Goal: Transaction & Acquisition: Purchase product/service

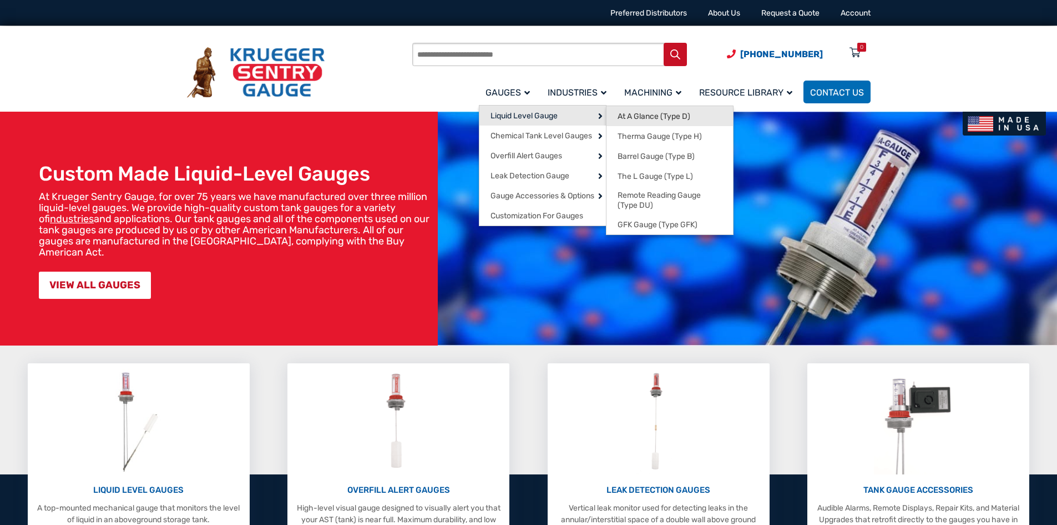
click at [636, 118] on span "At A Glance (Type D)" at bounding box center [654, 117] width 73 height 10
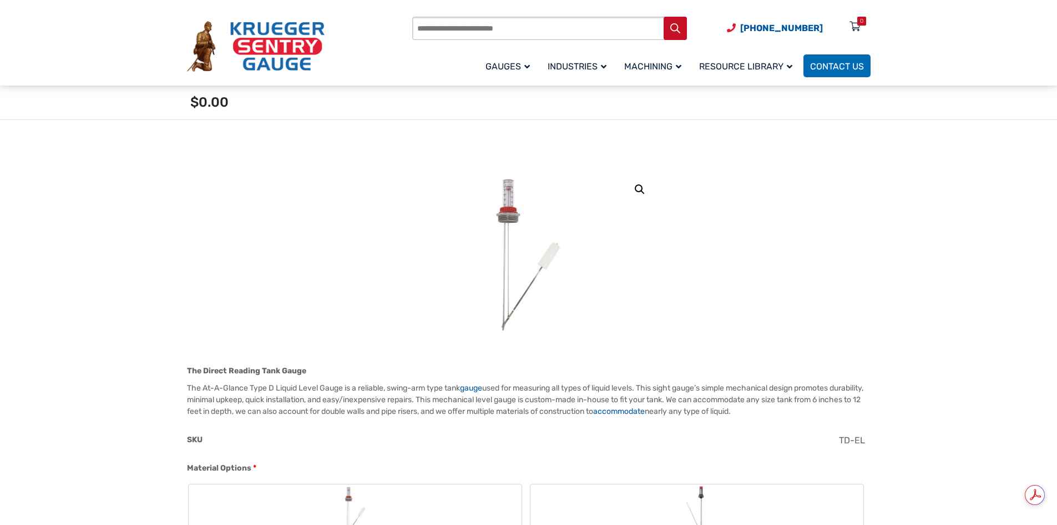
scroll to position [278, 0]
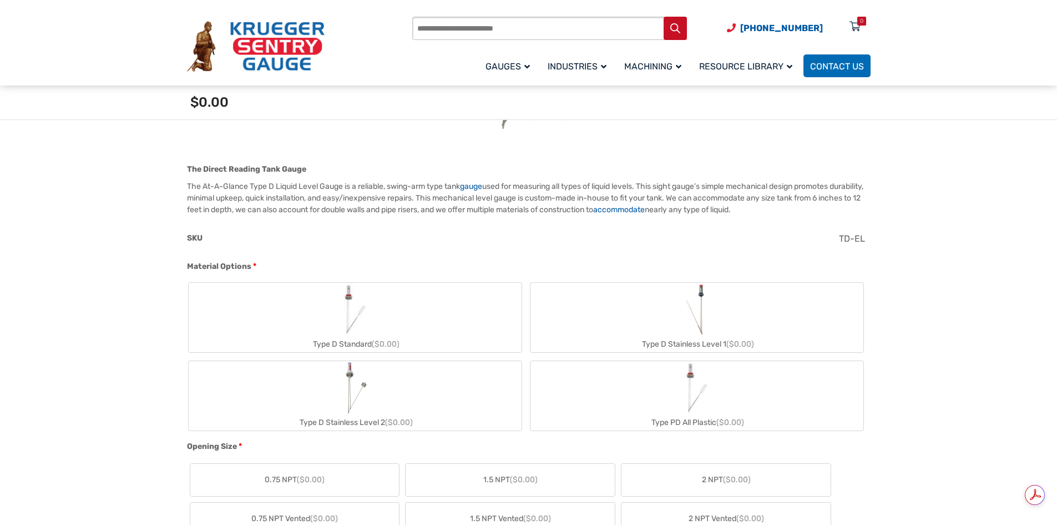
click at [351, 319] on img "Type D Standard" at bounding box center [355, 309] width 53 height 53
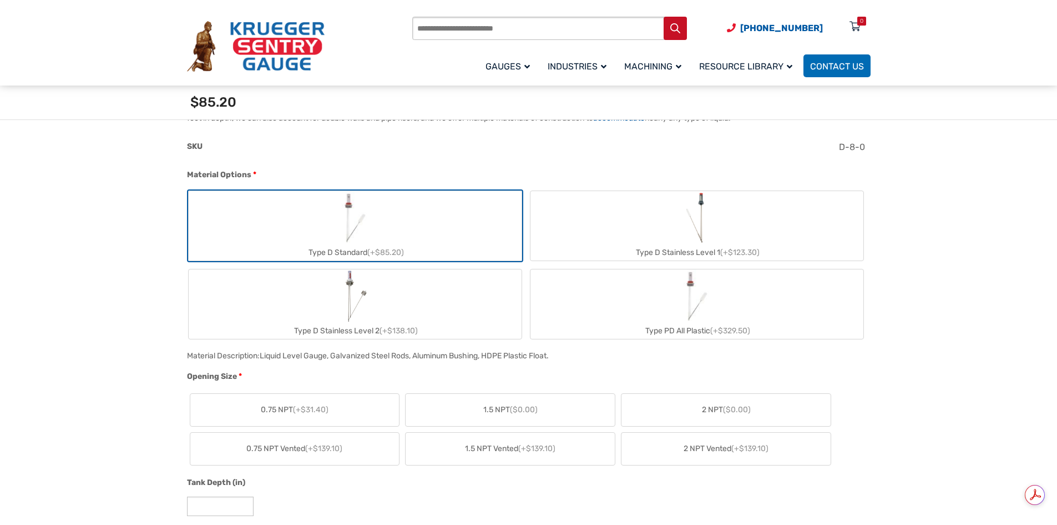
scroll to position [389, 0]
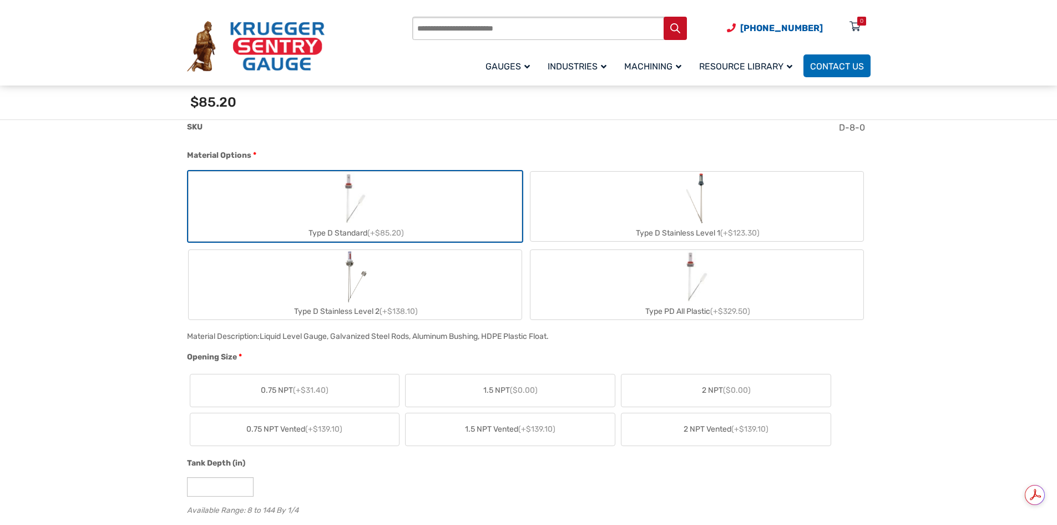
click at [726, 397] on label "2 NPT ($0.00)" at bounding box center [726, 390] width 209 height 32
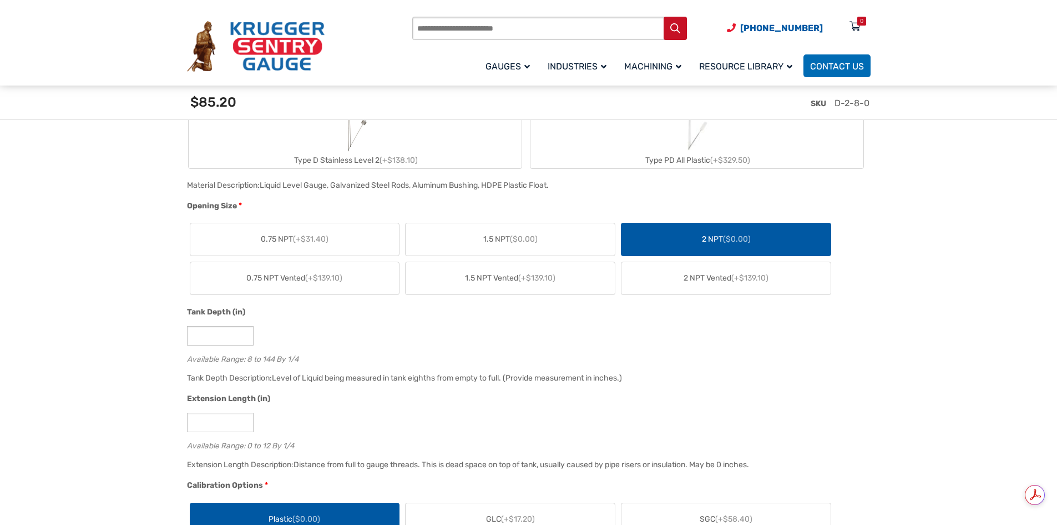
scroll to position [555, 0]
drag, startPoint x: 223, startPoint y: 333, endPoint x: 179, endPoint y: 340, distance: 45.0
type input "**"
click at [292, 412] on div "Extension Length (in) * Available Range: 0 to 12 By 1/4" at bounding box center [526, 424] width 684 height 65
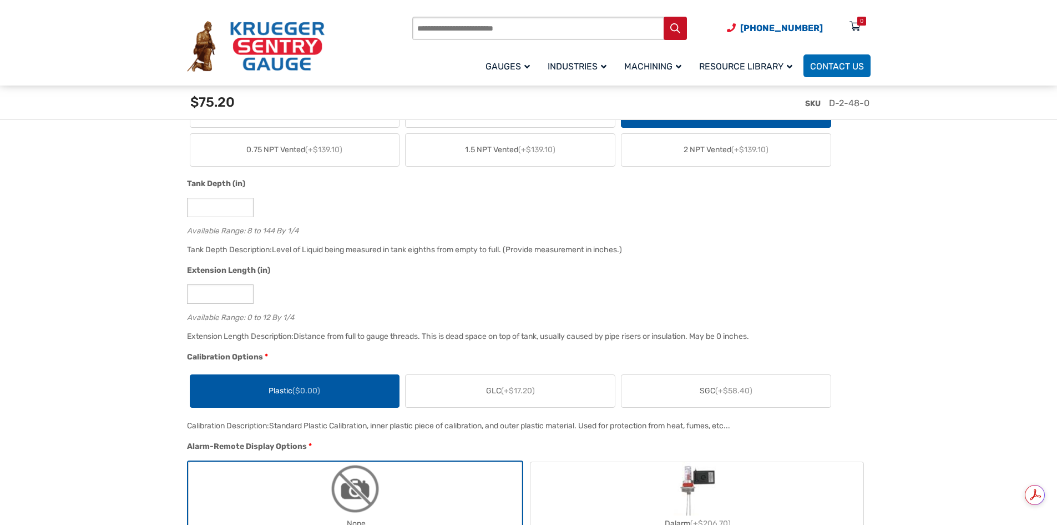
scroll to position [722, 0]
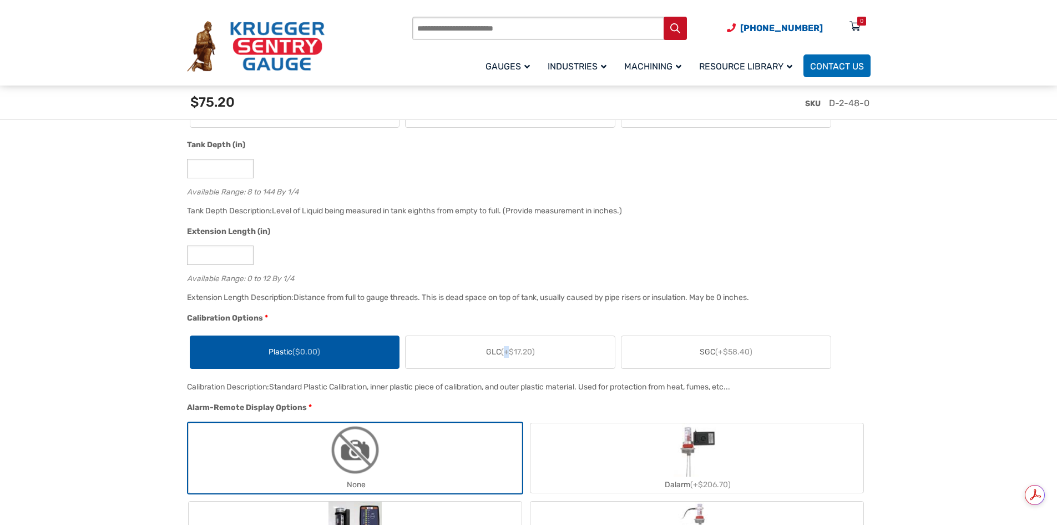
click at [508, 351] on span "(+$17.20)" at bounding box center [518, 351] width 34 height 9
click at [476, 354] on label "GLC (+$17.20)" at bounding box center [510, 352] width 209 height 32
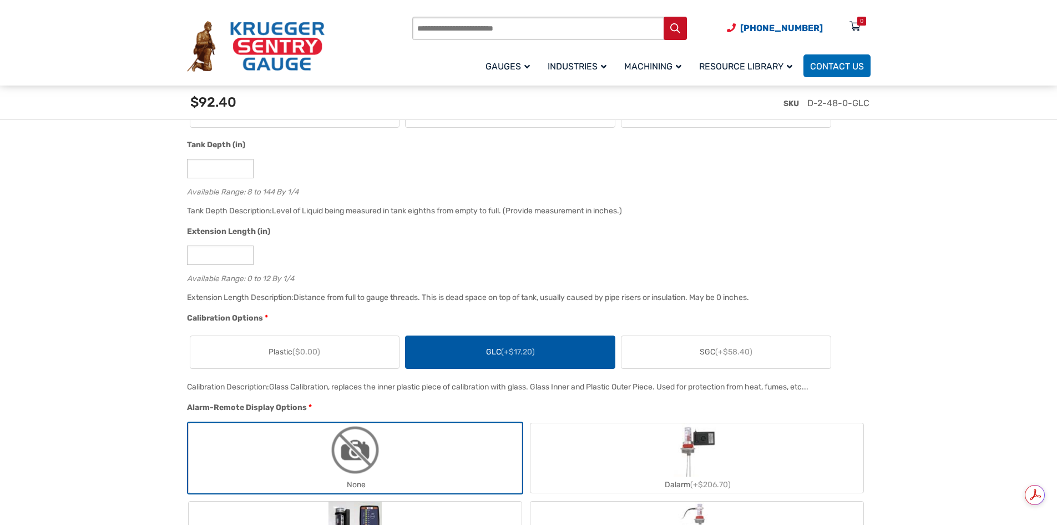
click at [476, 354] on label "GLC (+$17.20)" at bounding box center [510, 352] width 209 height 32
click at [748, 354] on span "(+$58.40)" at bounding box center [734, 351] width 37 height 9
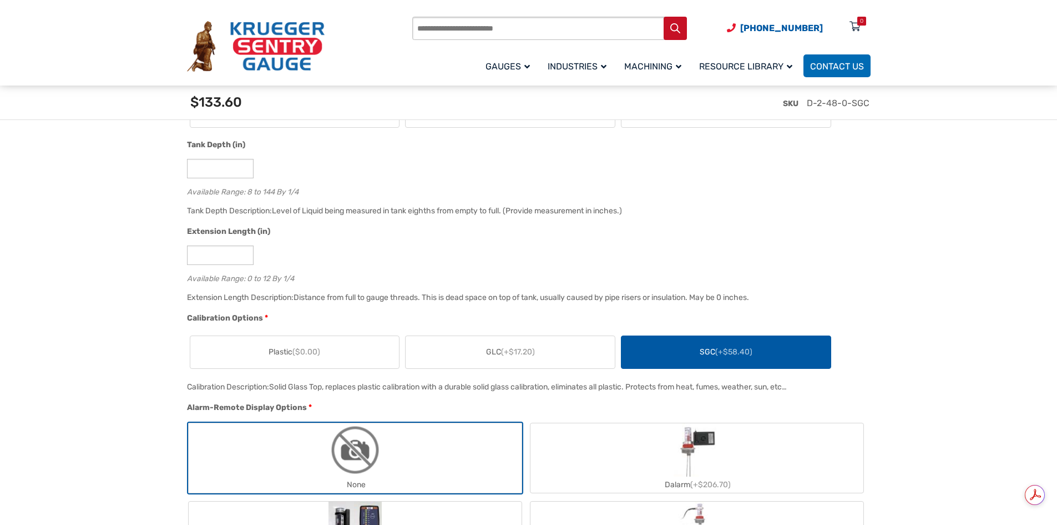
click at [561, 350] on label "GLC (+$17.20)" at bounding box center [510, 352] width 209 height 32
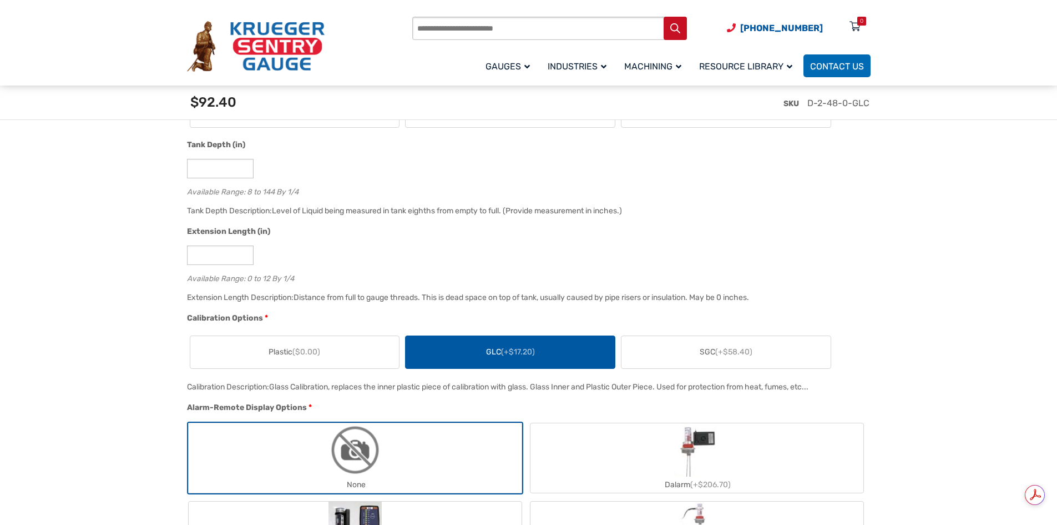
click at [671, 357] on label "SGC (+$58.40)" at bounding box center [726, 352] width 209 height 32
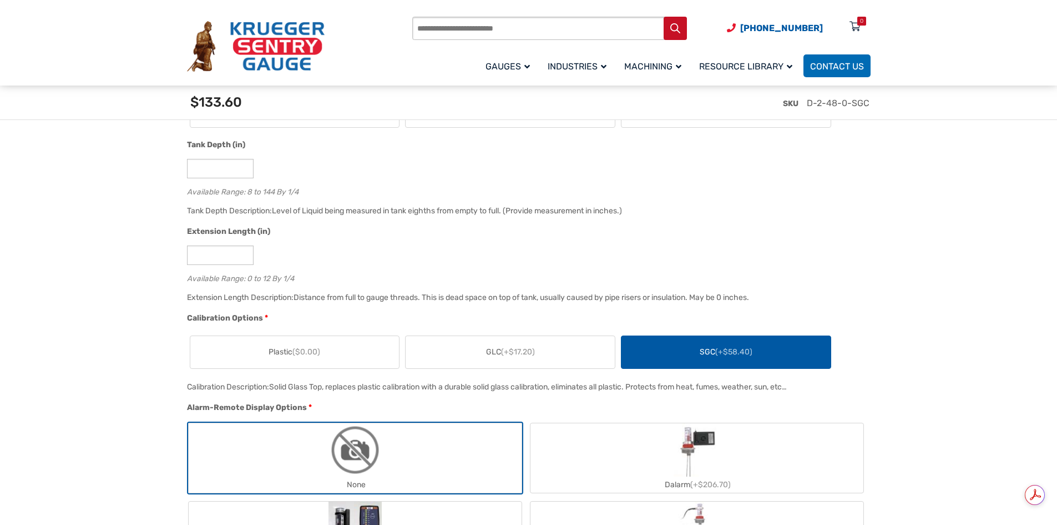
click at [548, 344] on label "GLC (+$17.20)" at bounding box center [510, 352] width 209 height 32
